Goal: Task Accomplishment & Management: Use online tool/utility

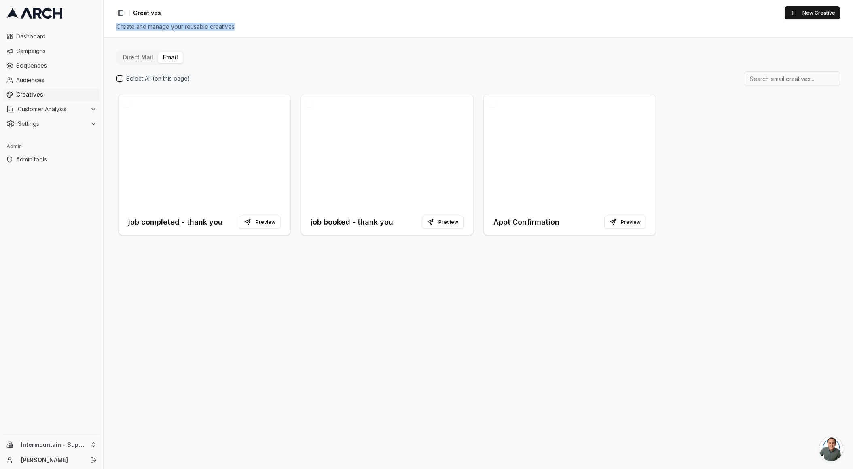
drag, startPoint x: 117, startPoint y: 27, endPoint x: 238, endPoint y: 23, distance: 120.6
click at [238, 23] on div "Create and manage your reusable creatives" at bounding box center [479, 27] width 724 height 8
copy div "Create and manage your reusable creatives"
click at [51, 67] on span "Sequences" at bounding box center [56, 65] width 81 height 8
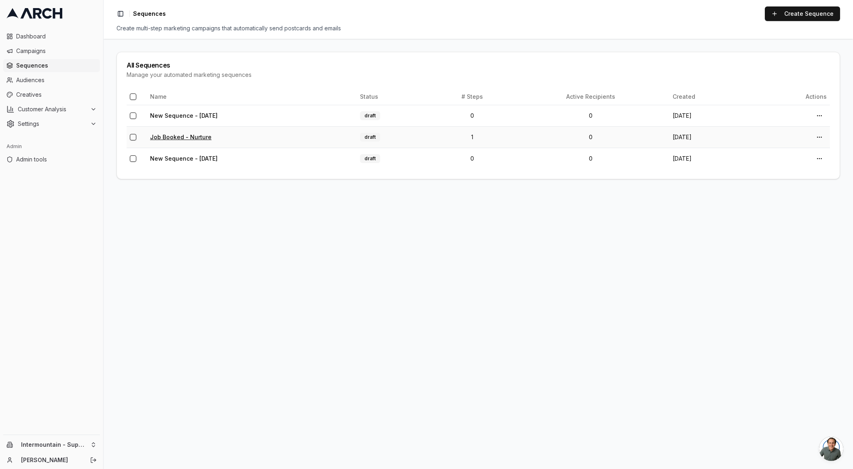
click at [169, 138] on link "Job Booked - Nurture" at bounding box center [180, 137] width 61 height 7
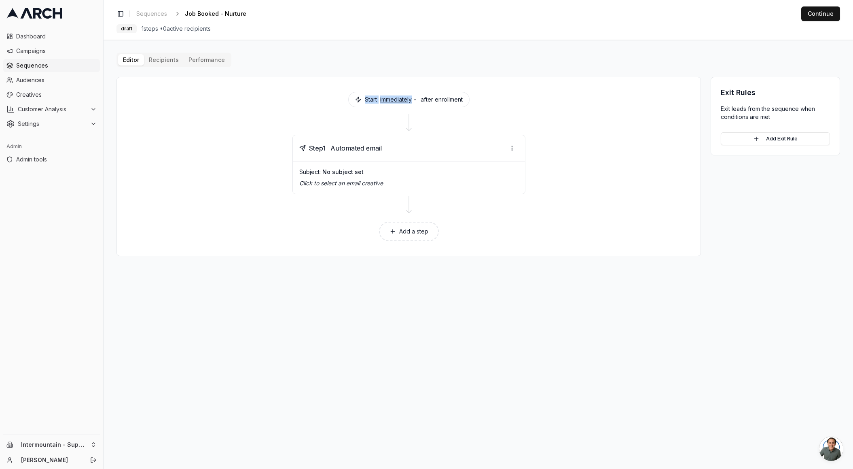
drag, startPoint x: 364, startPoint y: 100, endPoint x: 411, endPoint y: 100, distance: 47.3
click at [411, 100] on div "Start immediately after enrollment" at bounding box center [408, 99] width 121 height 15
copy div "Start immediately"
drag, startPoint x: 309, startPoint y: 149, endPoint x: 327, endPoint y: 150, distance: 17.8
click at [326, 150] on span "Step 1" at bounding box center [317, 148] width 17 height 10
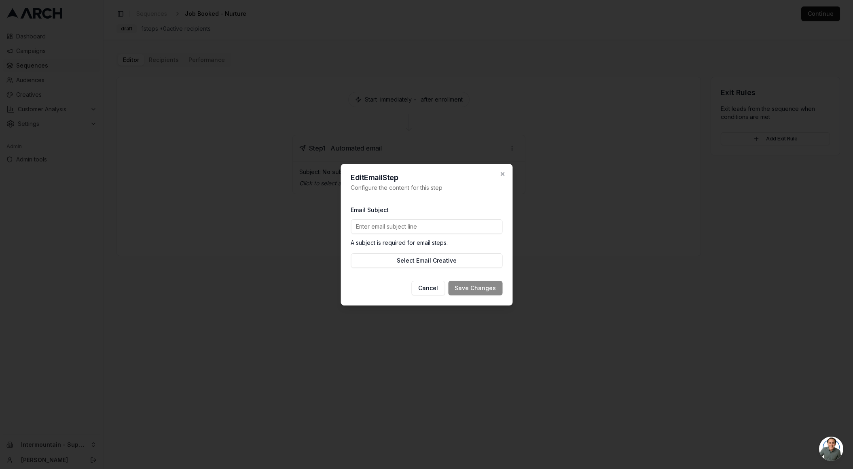
click at [392, 187] on p "Configure the content for this step" at bounding box center [427, 188] width 152 height 8
copy p "Configure the content for this step"
